Goal: Navigation & Orientation: Find specific page/section

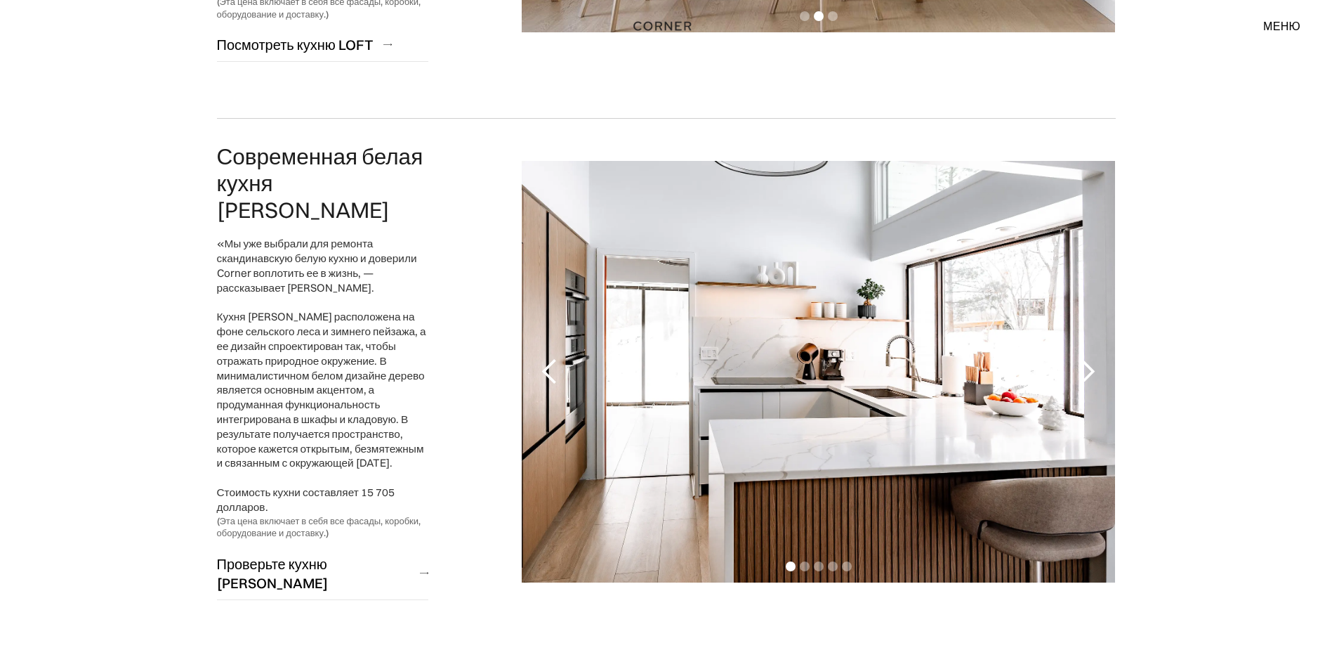
scroll to position [1616, 0]
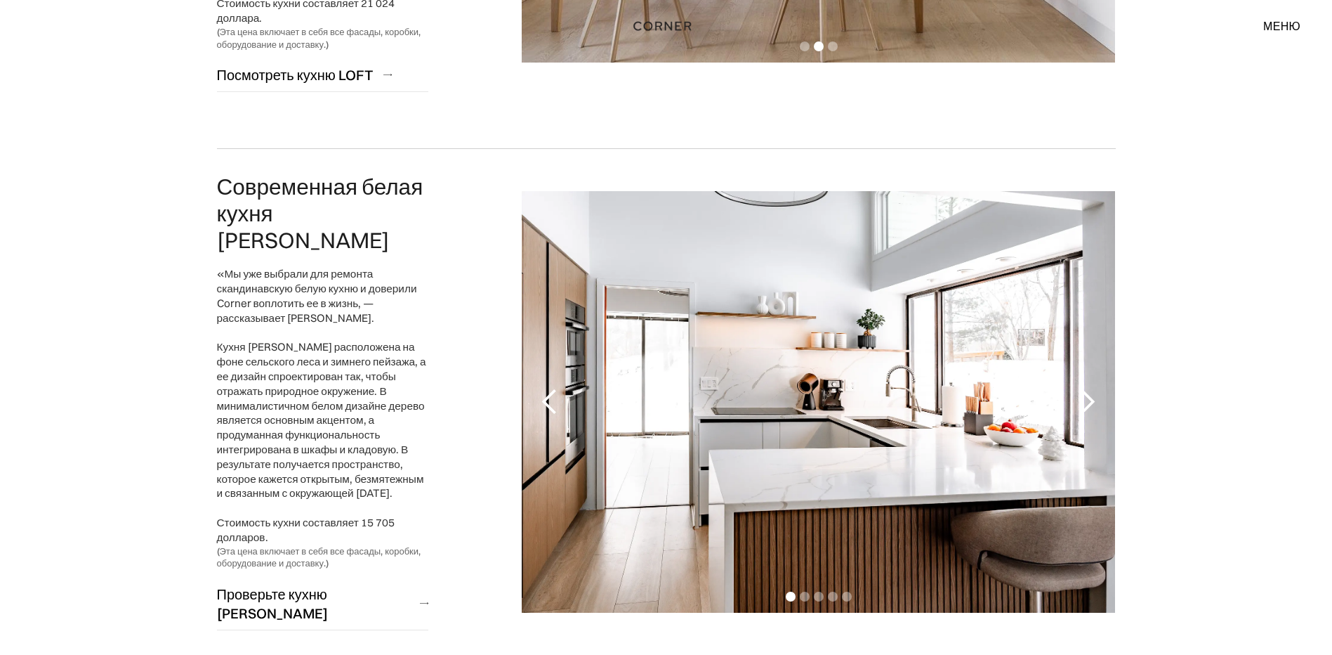
click at [1089, 388] on div "Следующий слайд" at bounding box center [1087, 402] width 28 height 28
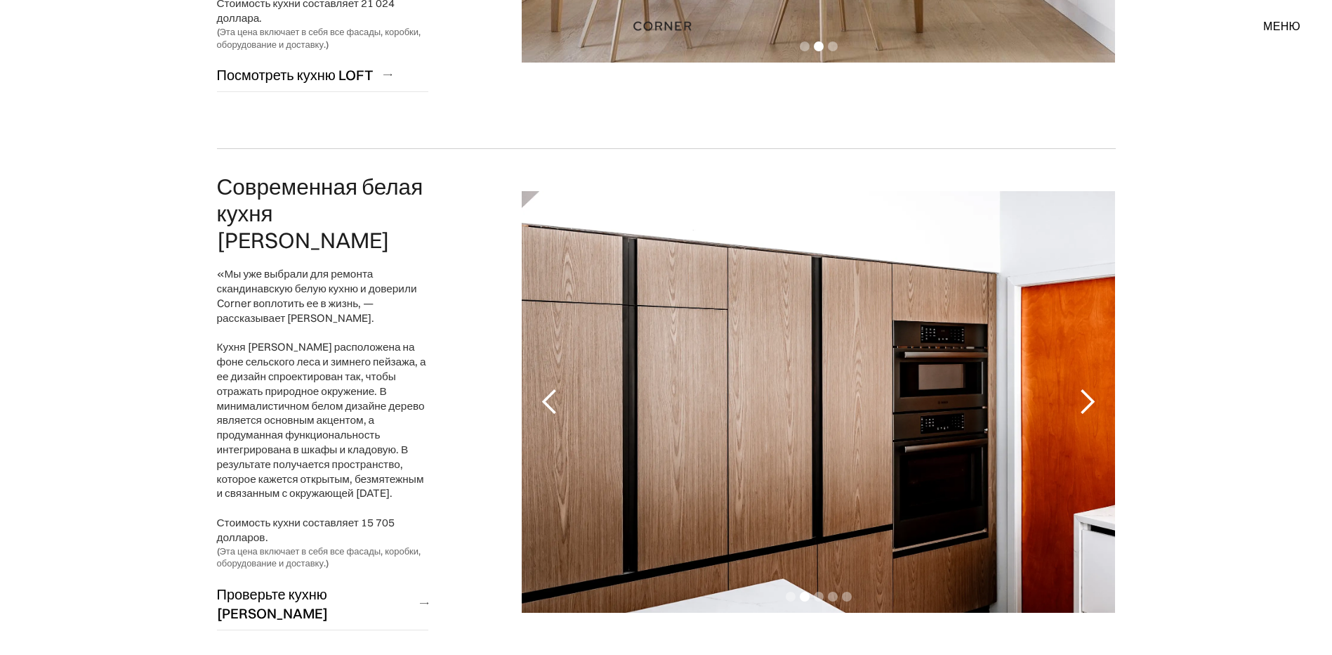
click at [1089, 388] on div "Следующий слайд" at bounding box center [1087, 402] width 28 height 28
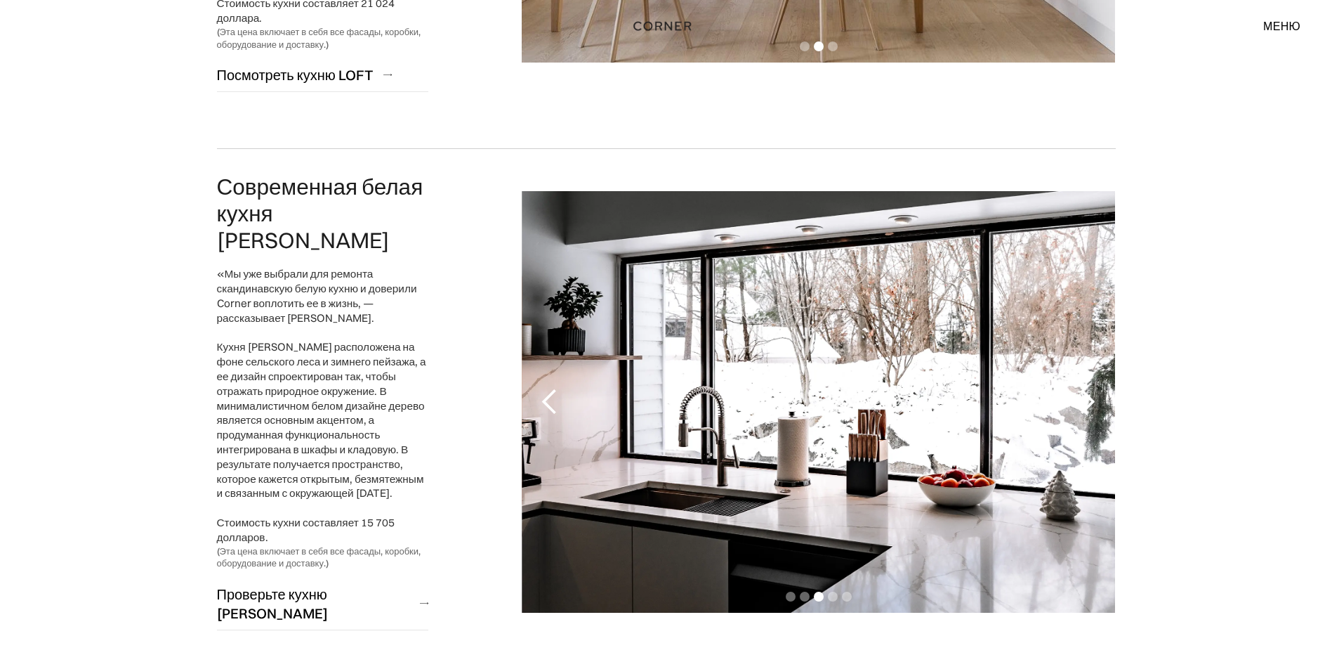
click at [1089, 388] on div "Следующий слайд" at bounding box center [1087, 402] width 28 height 28
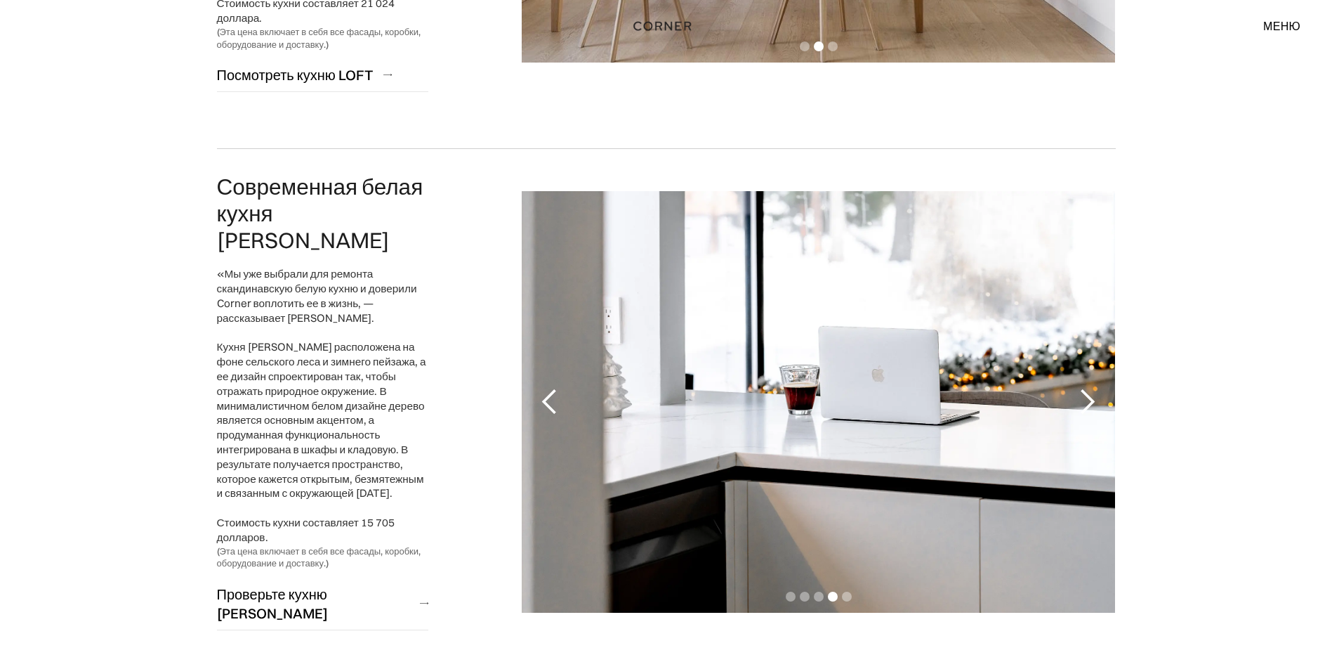
click at [1089, 388] on div "Следующий слайд" at bounding box center [1087, 402] width 28 height 28
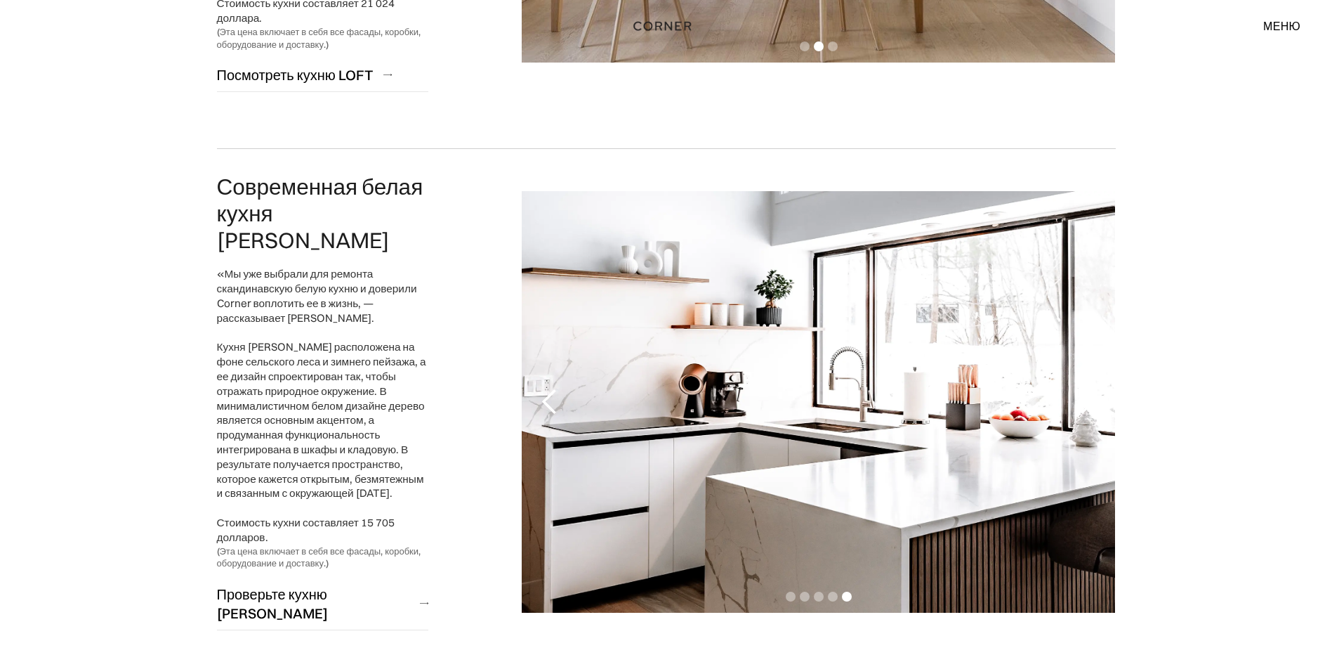
click at [1089, 388] on div "Следующий слайд" at bounding box center [1087, 402] width 28 height 28
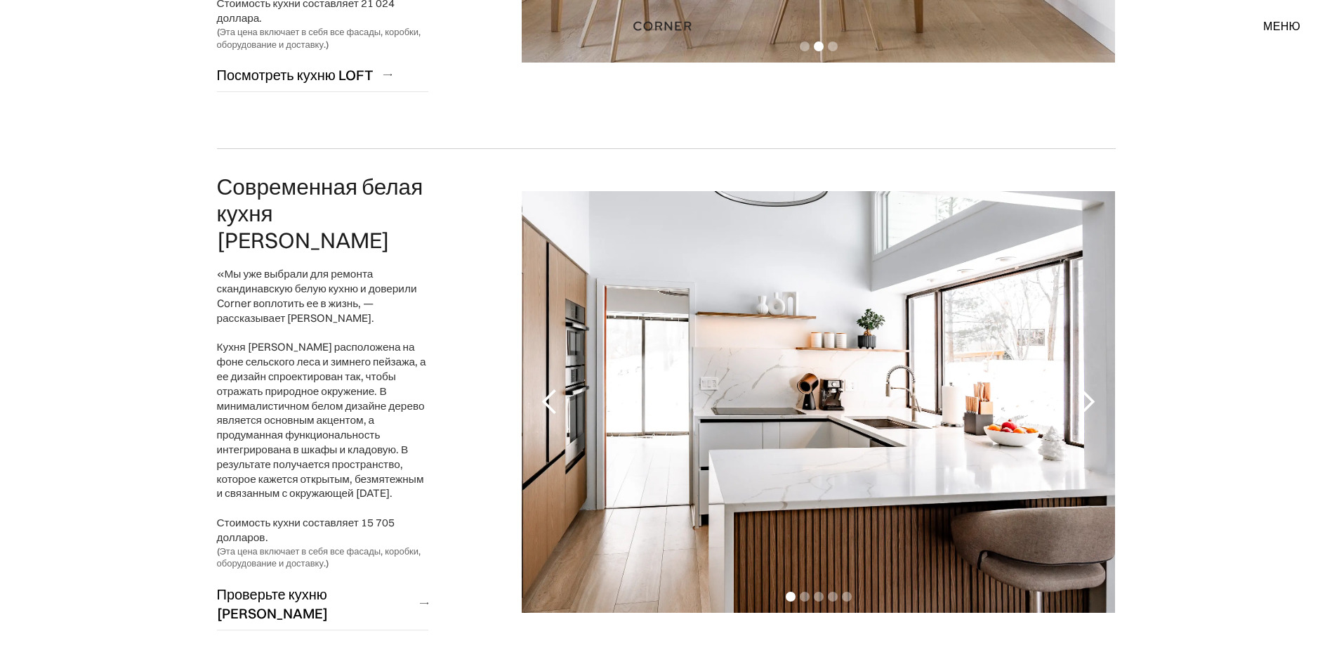
click at [1089, 388] on div "Следующий слайд" at bounding box center [1087, 402] width 28 height 28
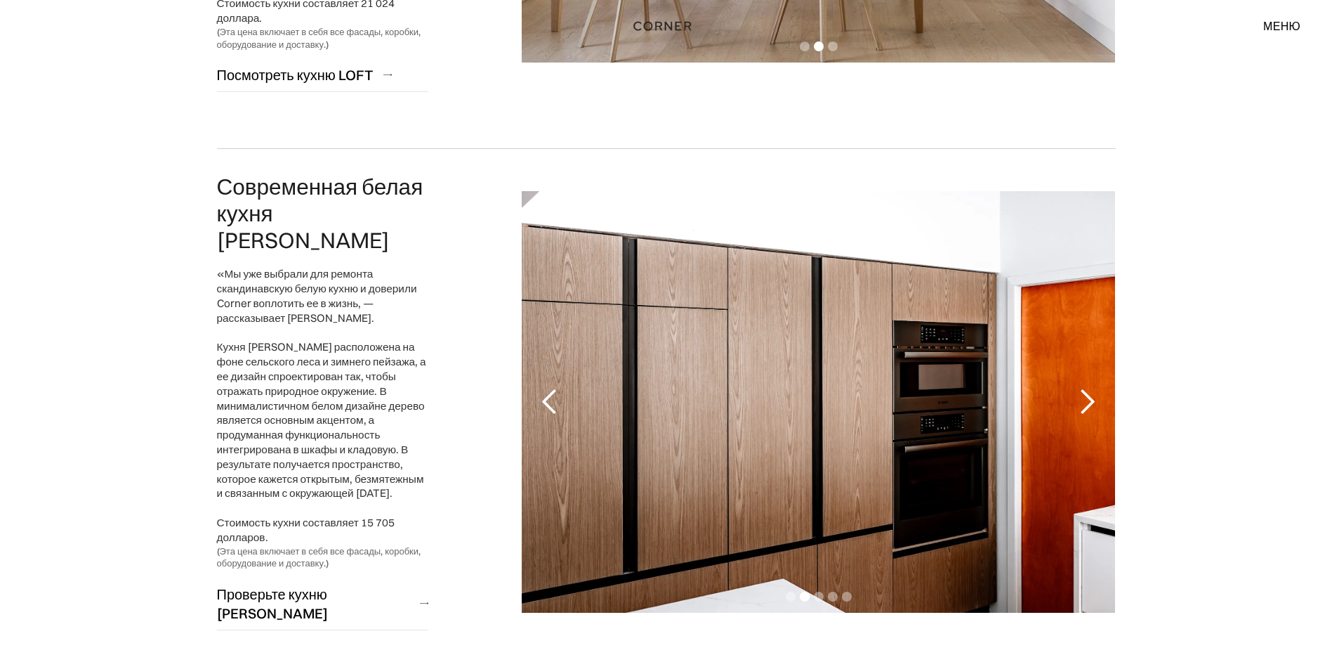
click at [1089, 388] on div "Следующий слайд" at bounding box center [1087, 402] width 28 height 28
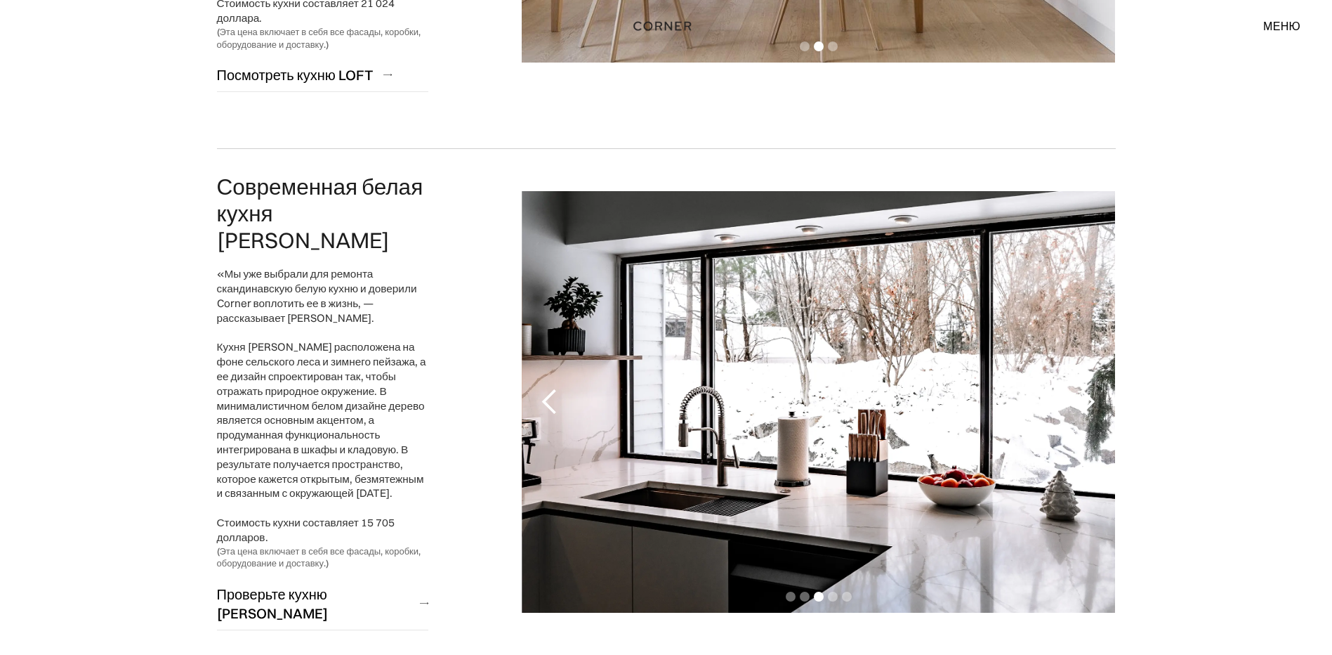
click at [1089, 388] on div "Следующий слайд" at bounding box center [1087, 402] width 28 height 28
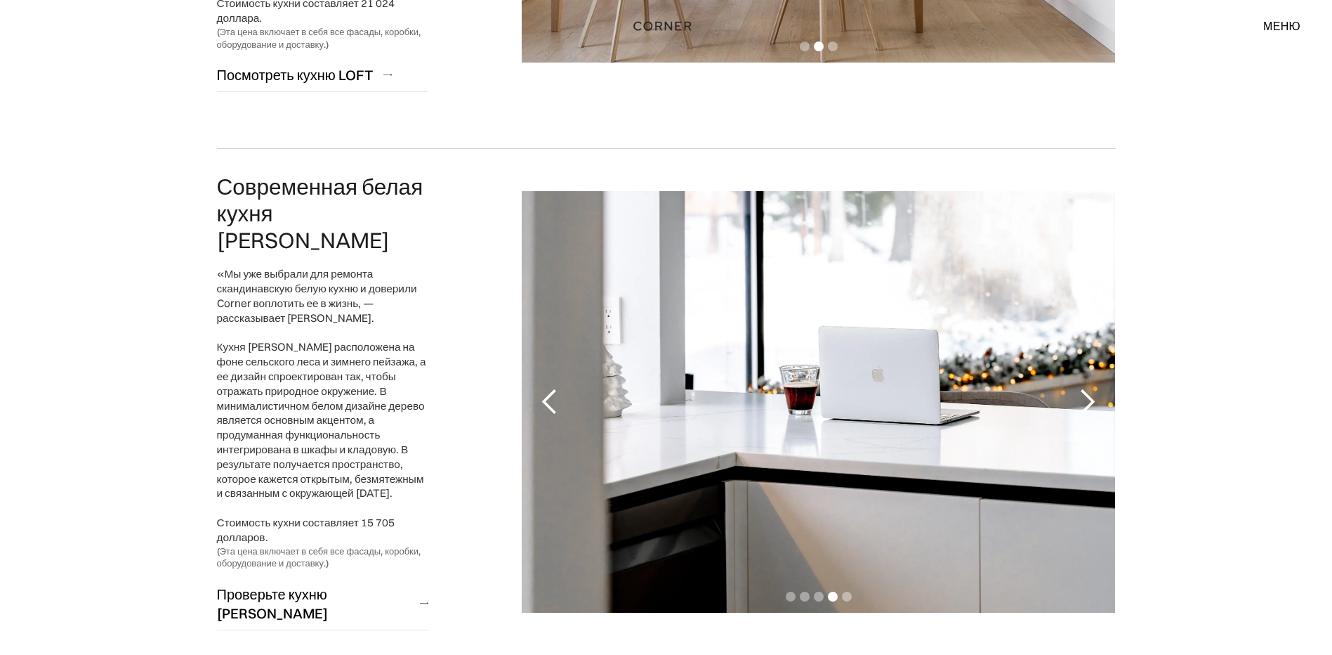
click at [1089, 388] on div "Следующий слайд" at bounding box center [1087, 402] width 28 height 28
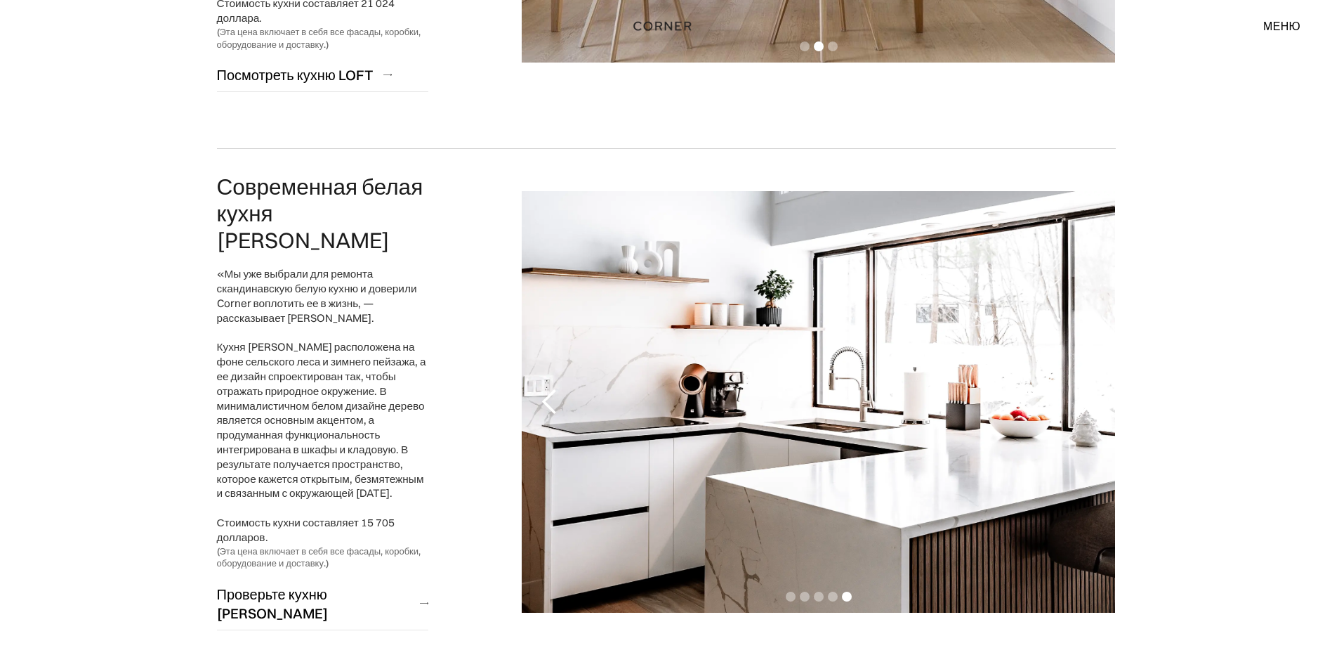
click at [1089, 388] on div "Следующий слайд" at bounding box center [1087, 402] width 28 height 28
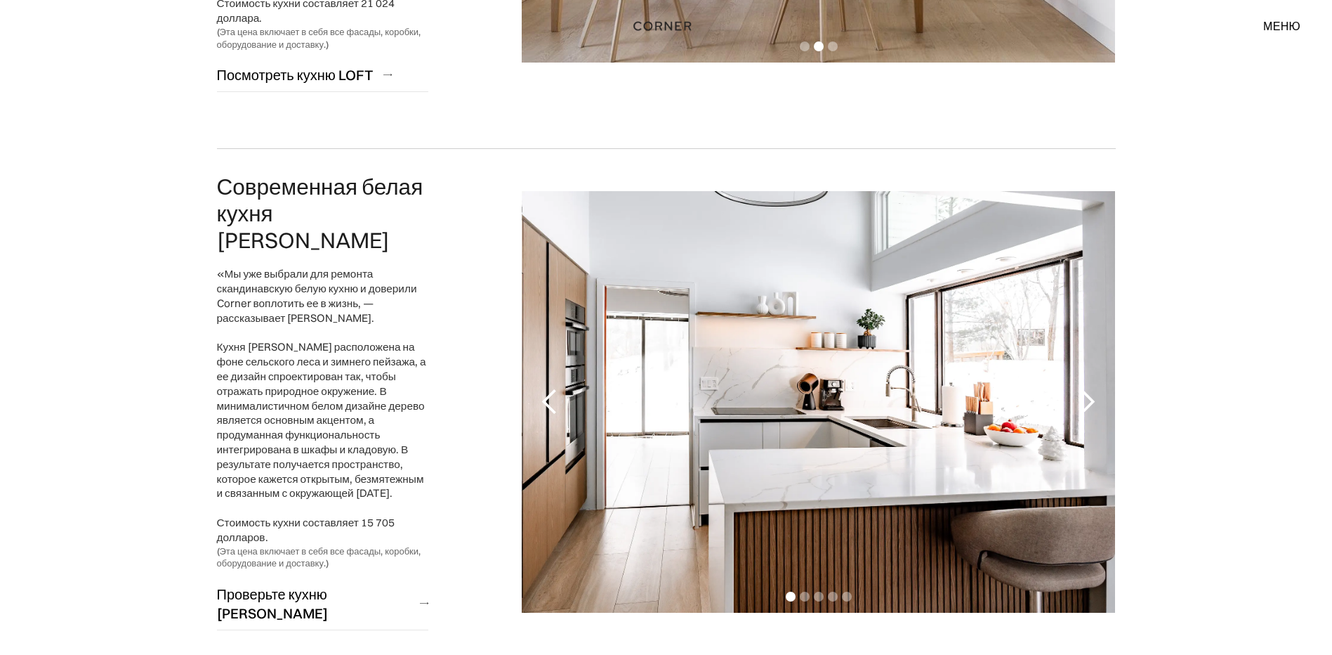
click at [1089, 388] on div "Следующий слайд" at bounding box center [1087, 402] width 28 height 28
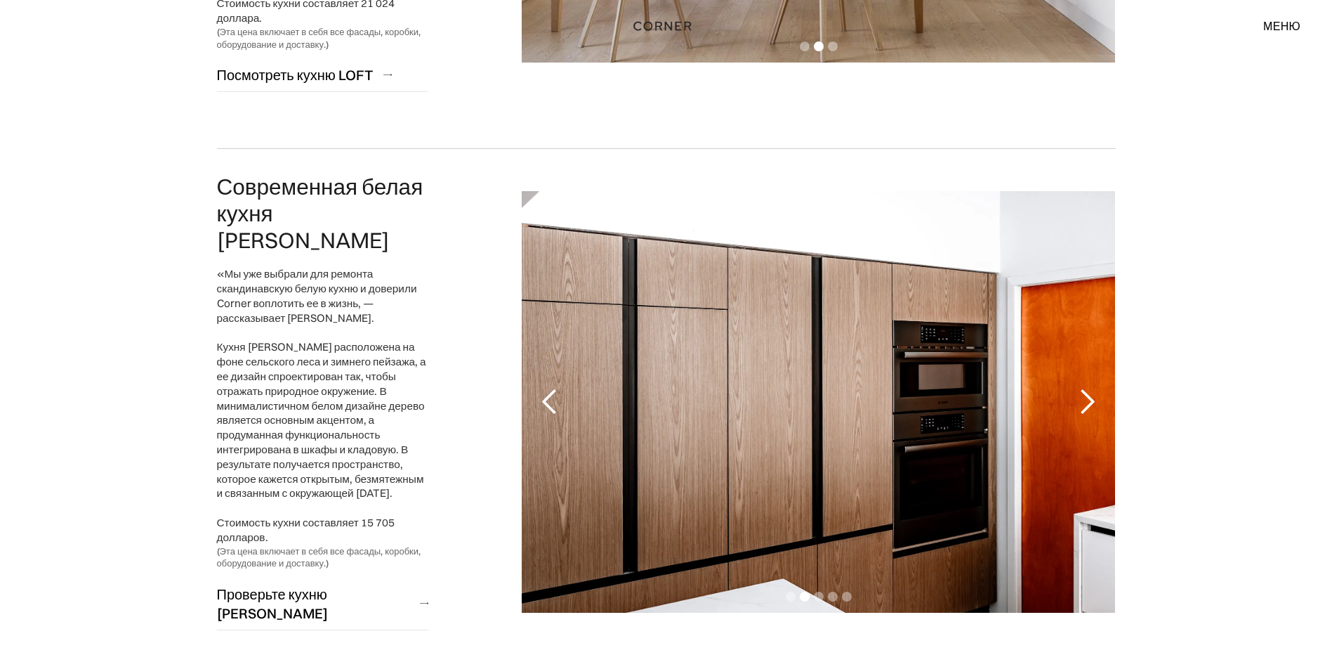
click at [1089, 388] on div "Следующий слайд" at bounding box center [1087, 402] width 28 height 28
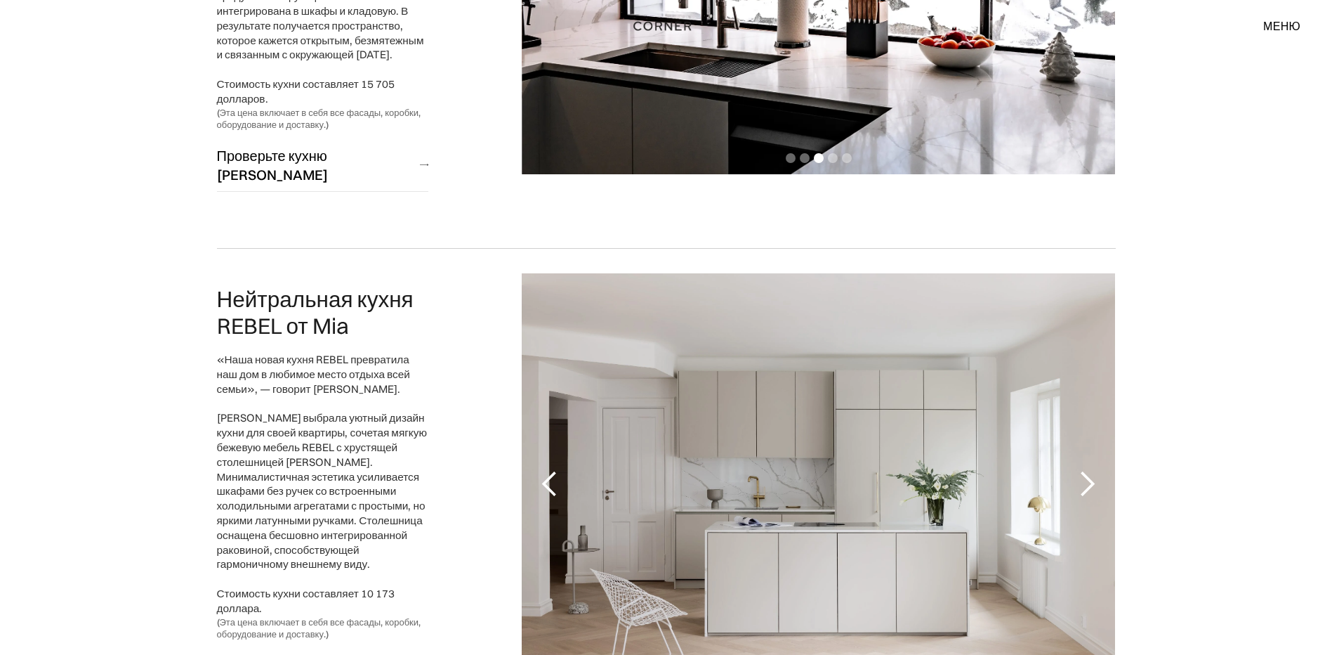
scroll to position [2248, 0]
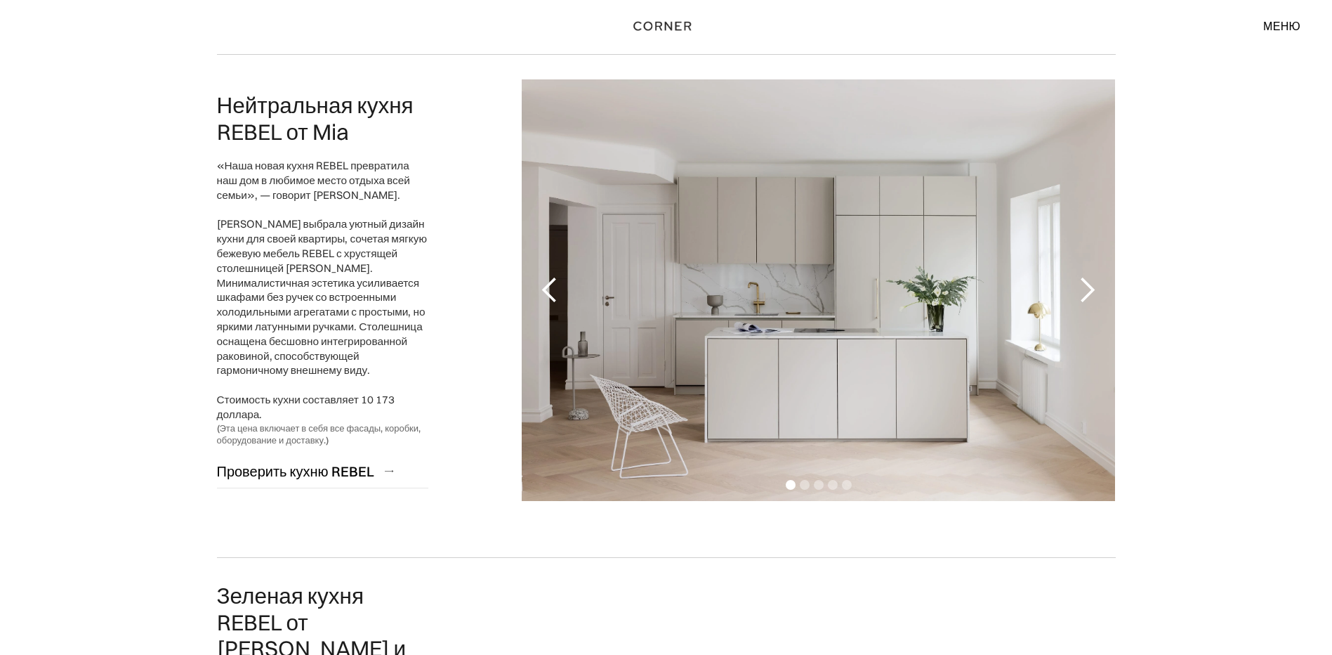
click at [1077, 276] on div "Следующий слайд" at bounding box center [1087, 290] width 28 height 28
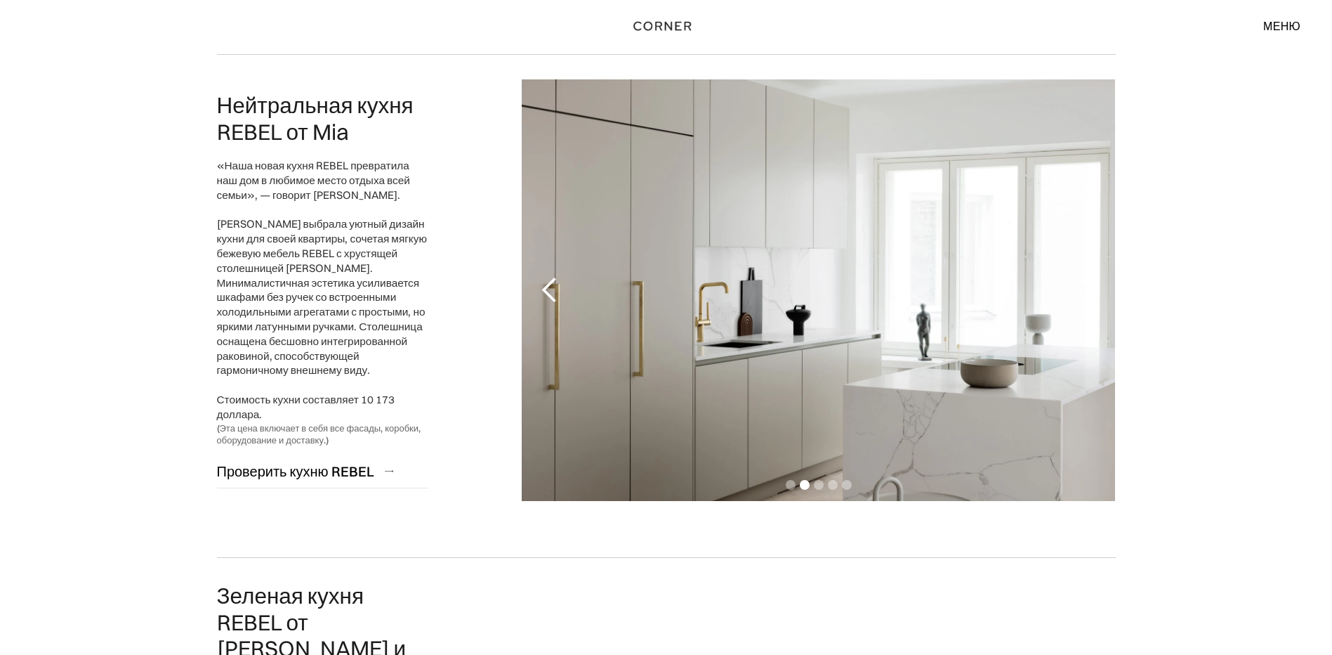
click at [1077, 276] on div "Следующий слайд" at bounding box center [1087, 290] width 28 height 28
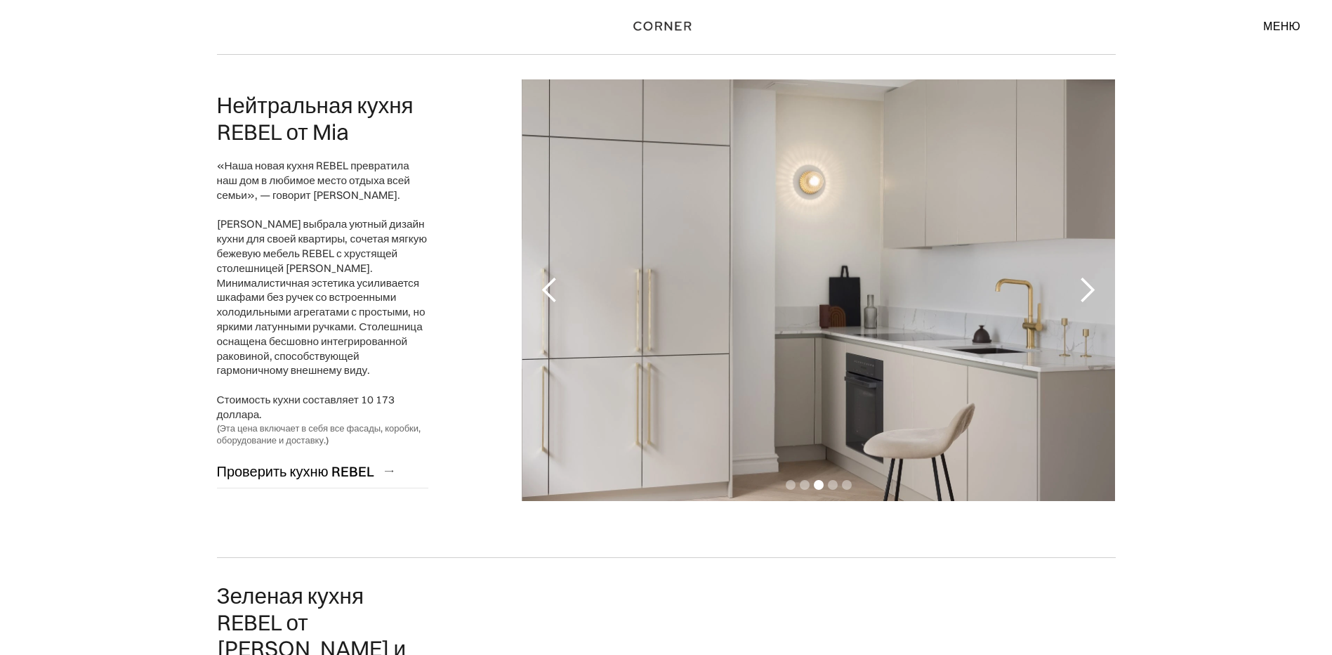
click at [1087, 276] on div "Следующий слайд" at bounding box center [1087, 290] width 28 height 28
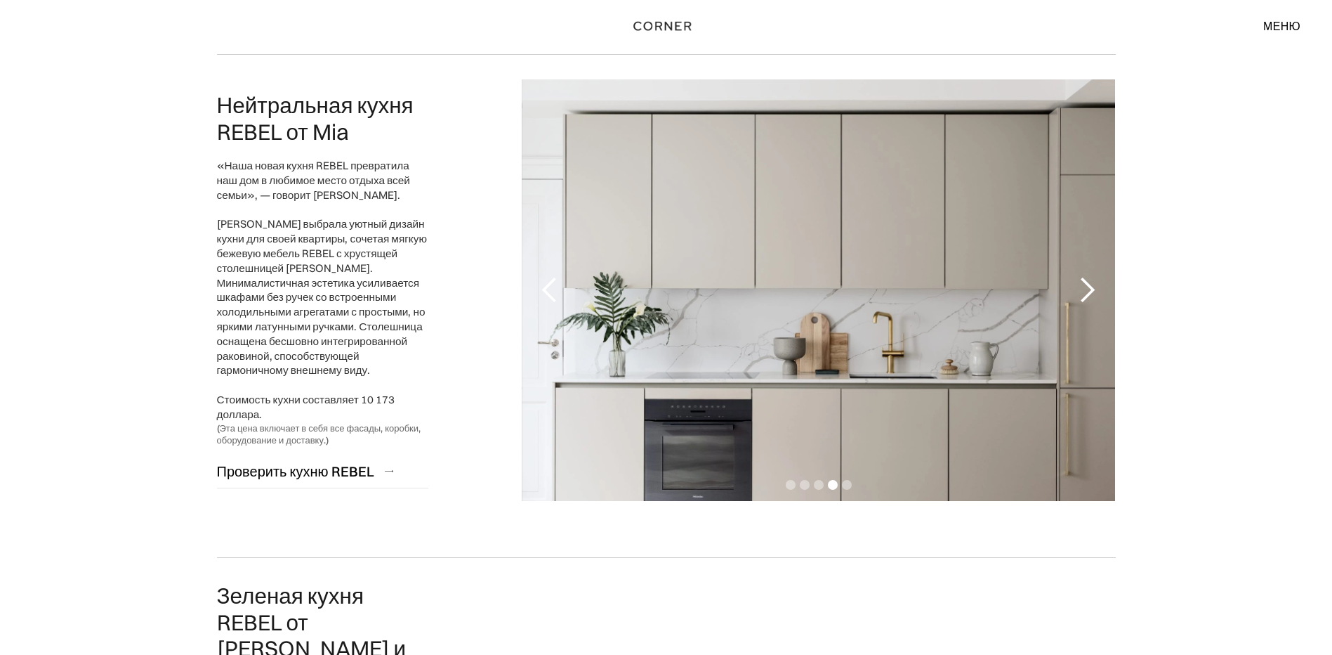
click at [1087, 276] on div "Следующий слайд" at bounding box center [1087, 290] width 28 height 28
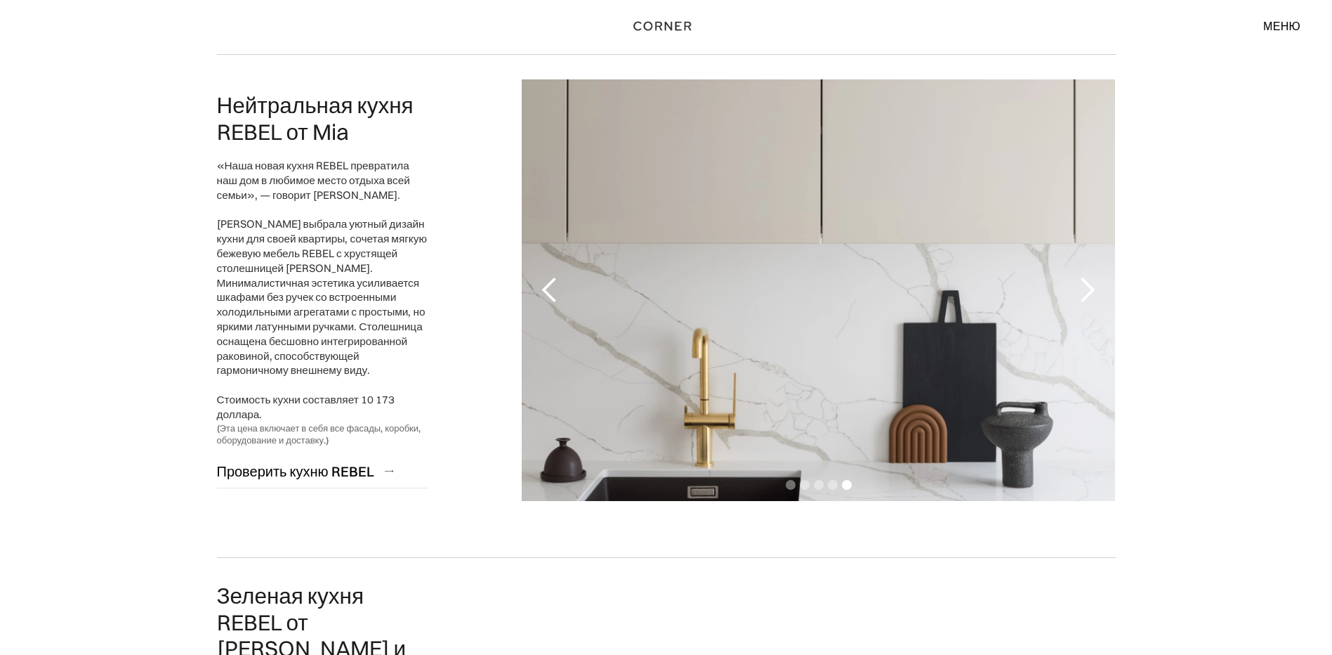
click at [1087, 276] on div "Следующий слайд" at bounding box center [1087, 290] width 28 height 28
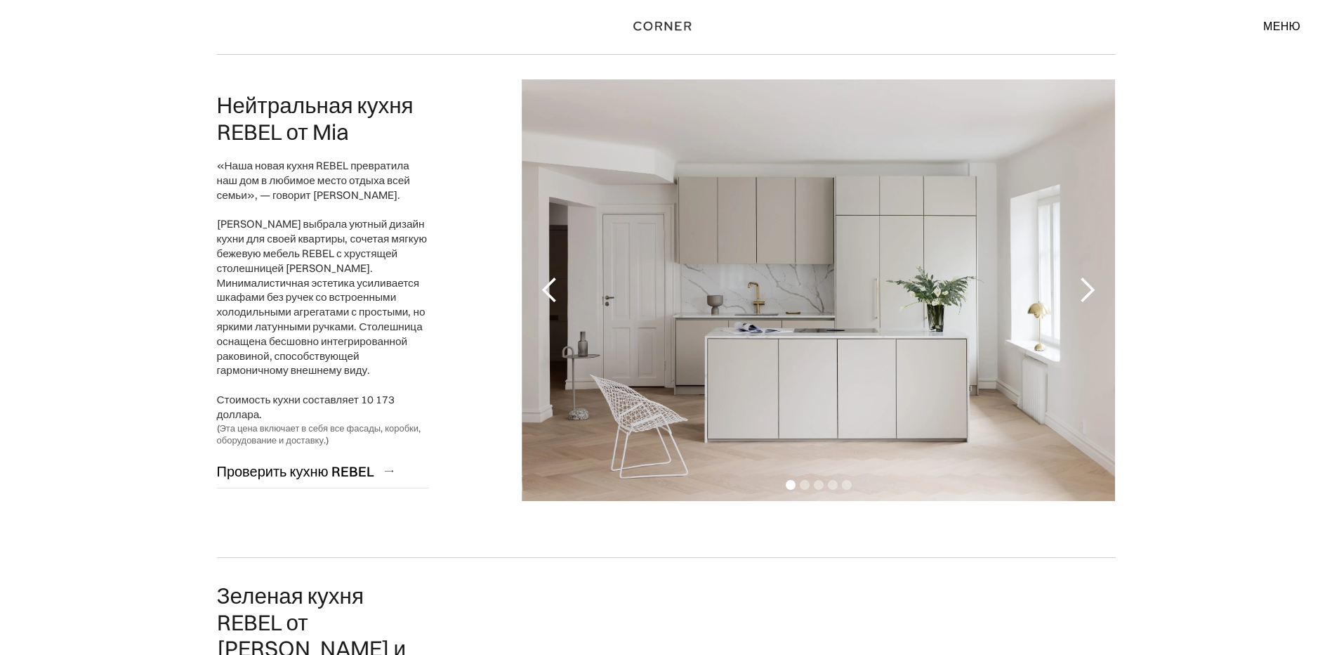
click at [1087, 276] on div "Следующий слайд" at bounding box center [1087, 290] width 28 height 28
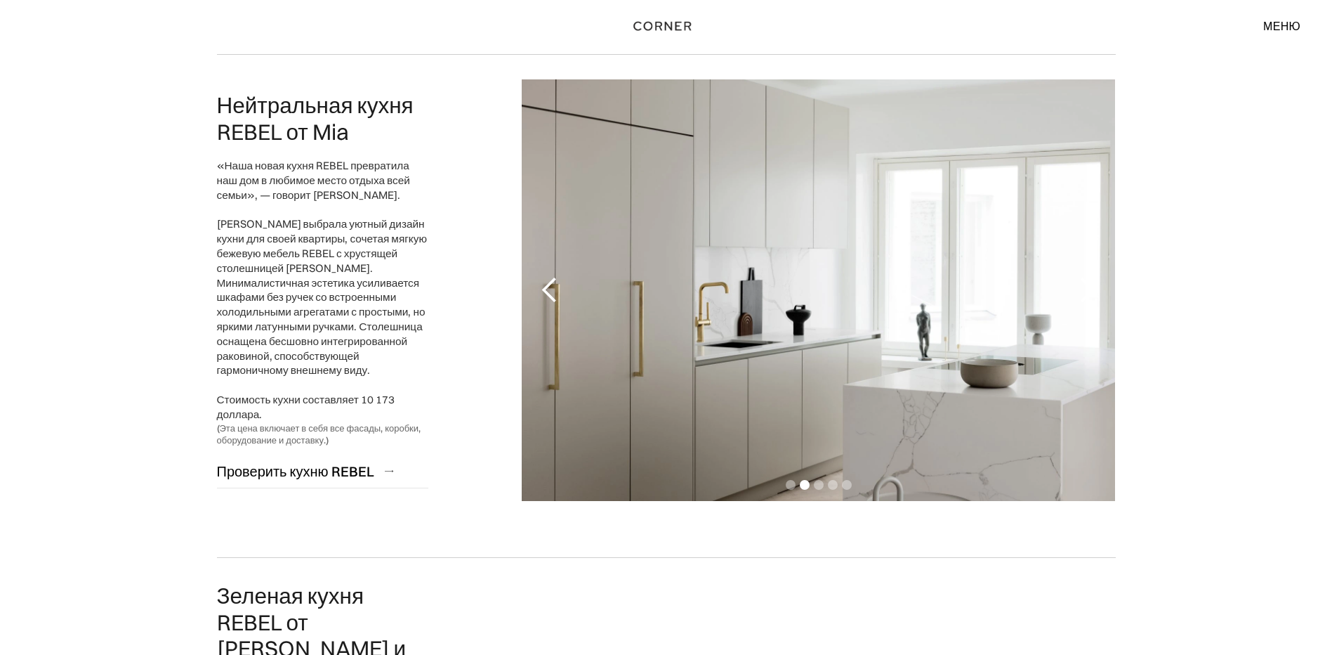
click at [1087, 276] on div "Следующий слайд" at bounding box center [1087, 290] width 28 height 28
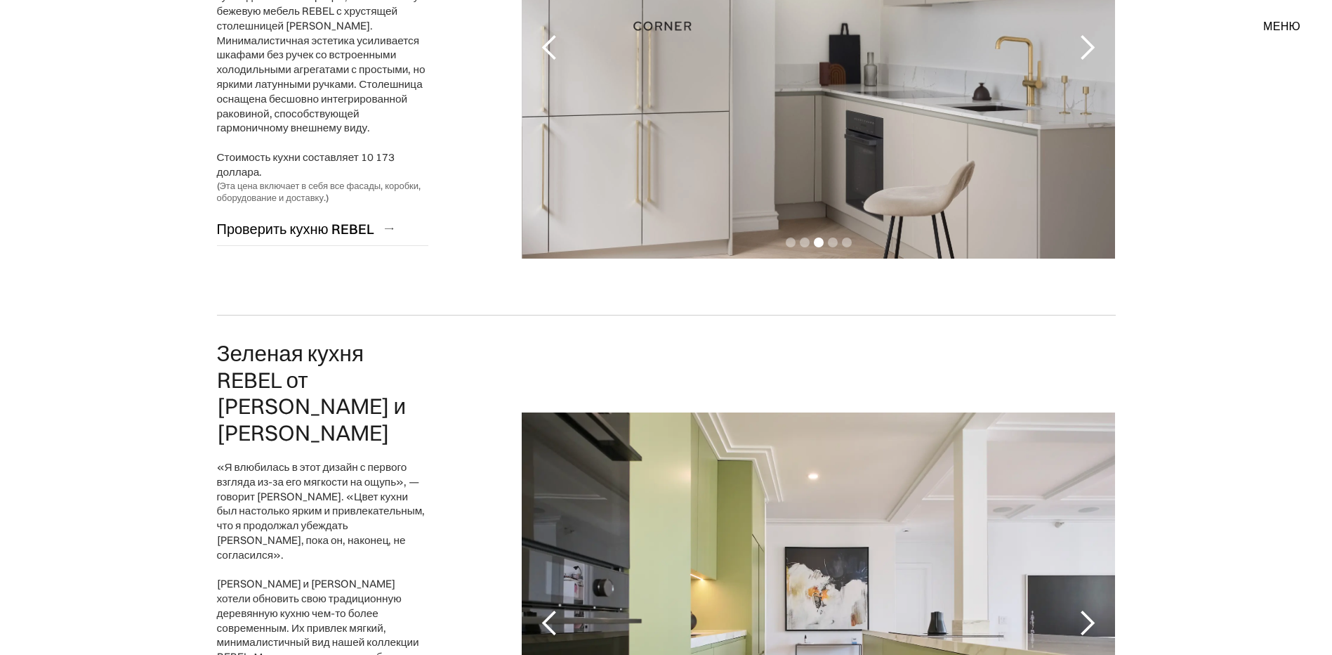
scroll to position [2669, 0]
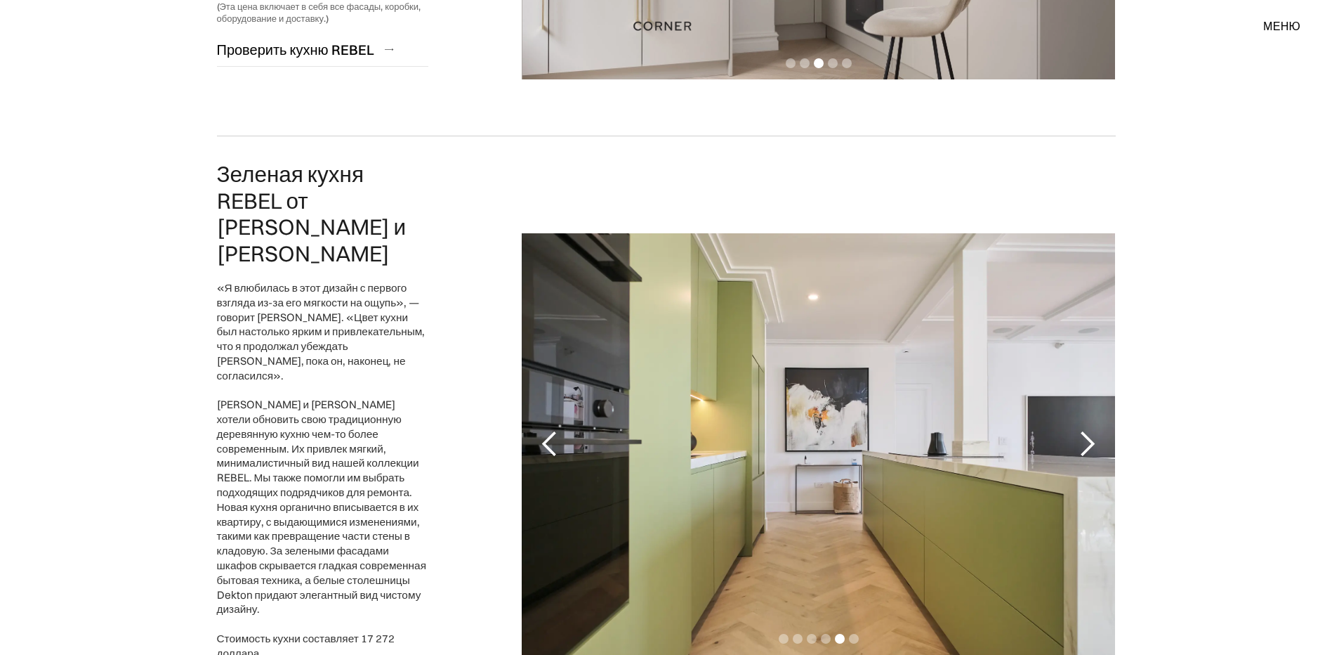
click at [1088, 430] on div "Следующий слайд" at bounding box center [1087, 444] width 28 height 28
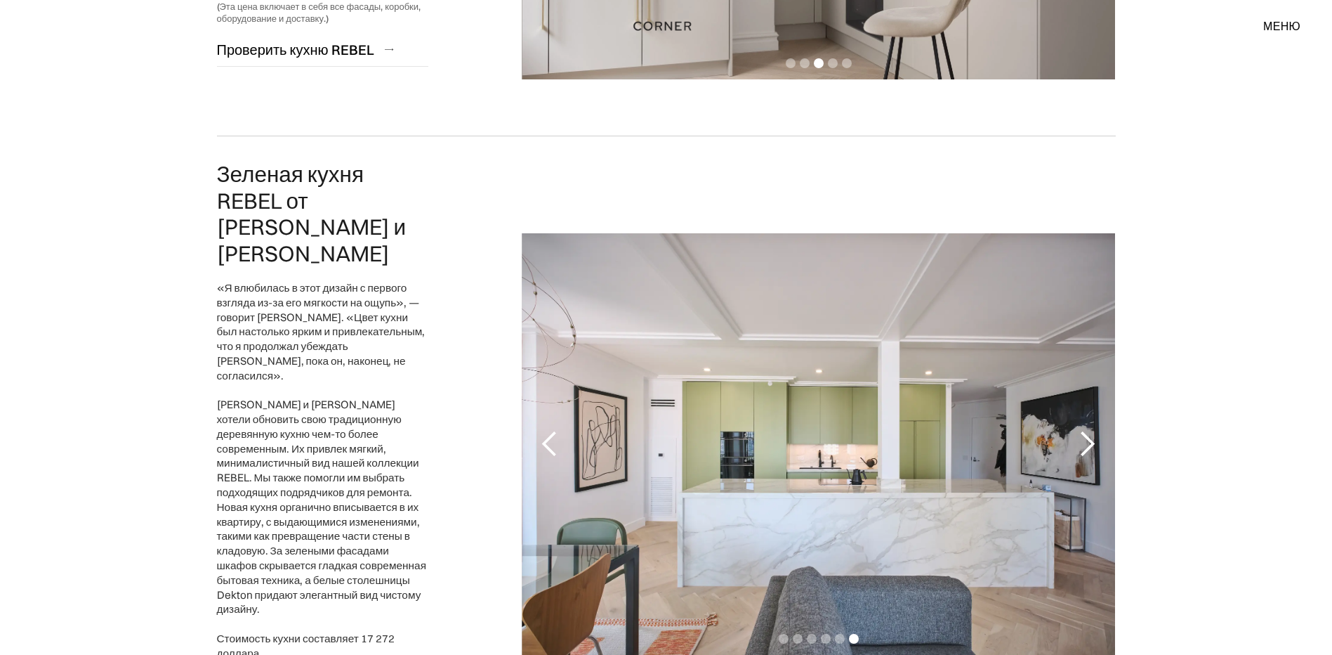
click at [1088, 430] on div "Следующий слайд" at bounding box center [1087, 444] width 28 height 28
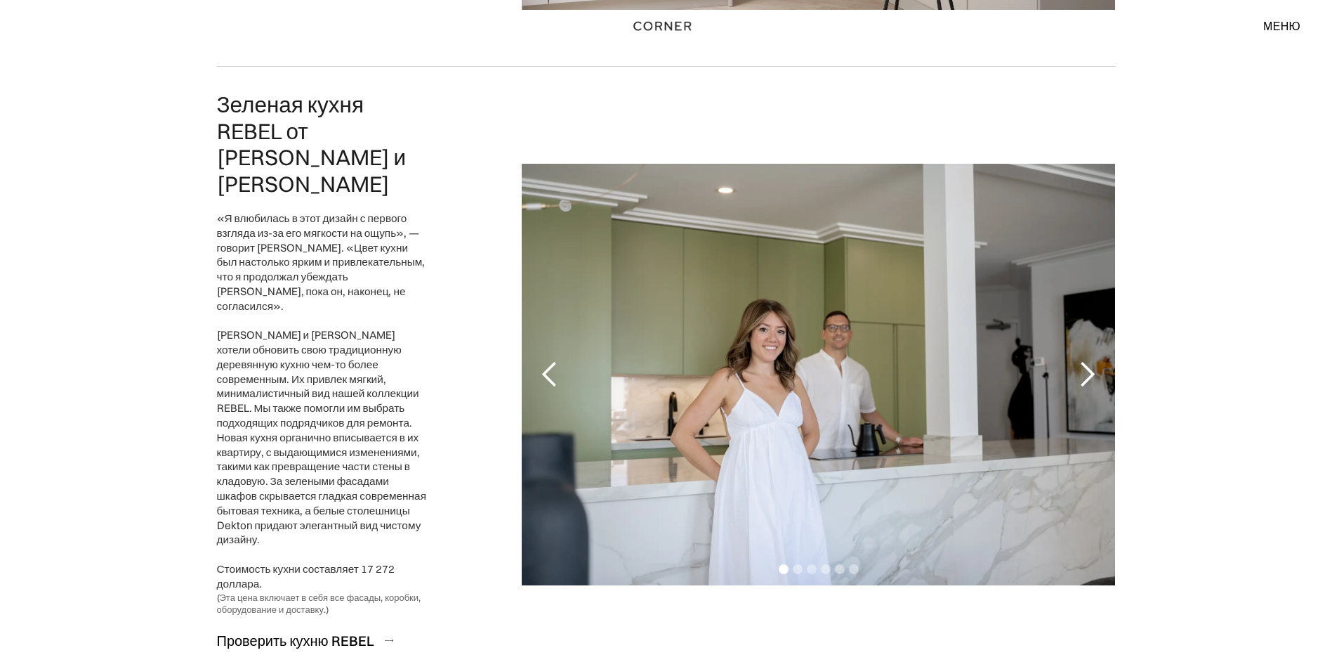
scroll to position [2739, 0]
click at [1080, 360] on div "Следующий слайд" at bounding box center [1087, 374] width 28 height 28
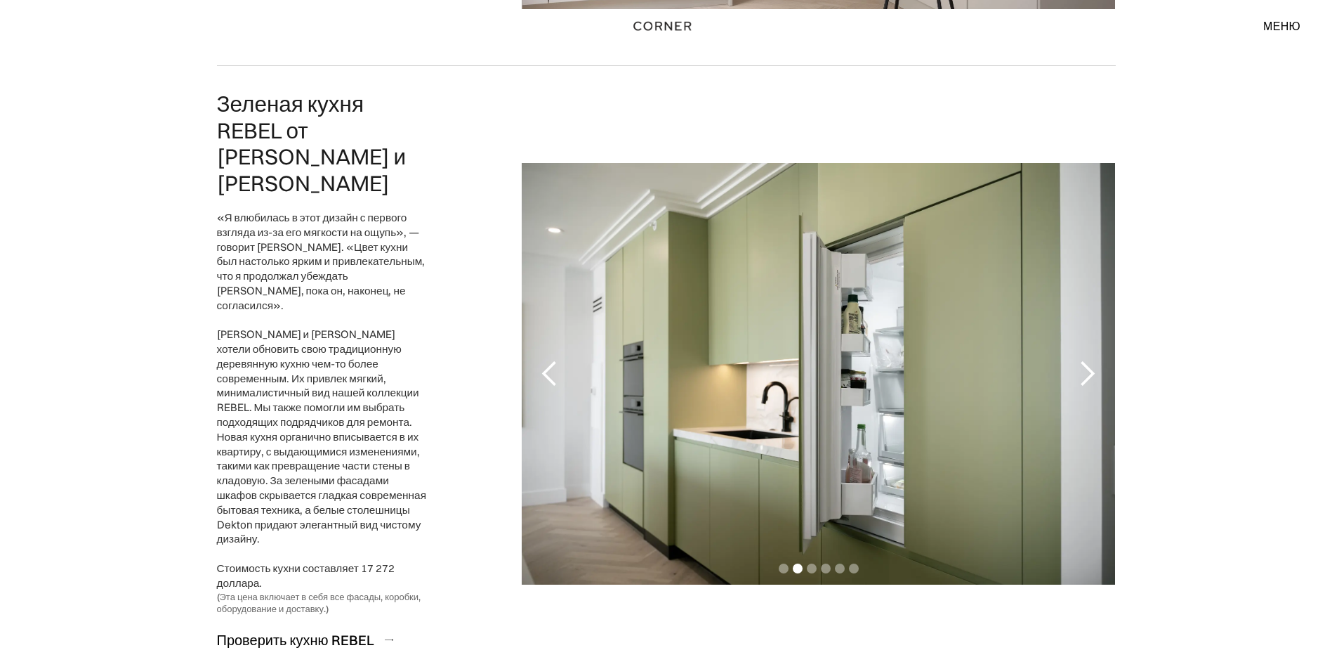
click at [1080, 360] on div "Следующий слайд" at bounding box center [1087, 374] width 28 height 28
